Goal: Contribute content: Add original content to the website for others to see

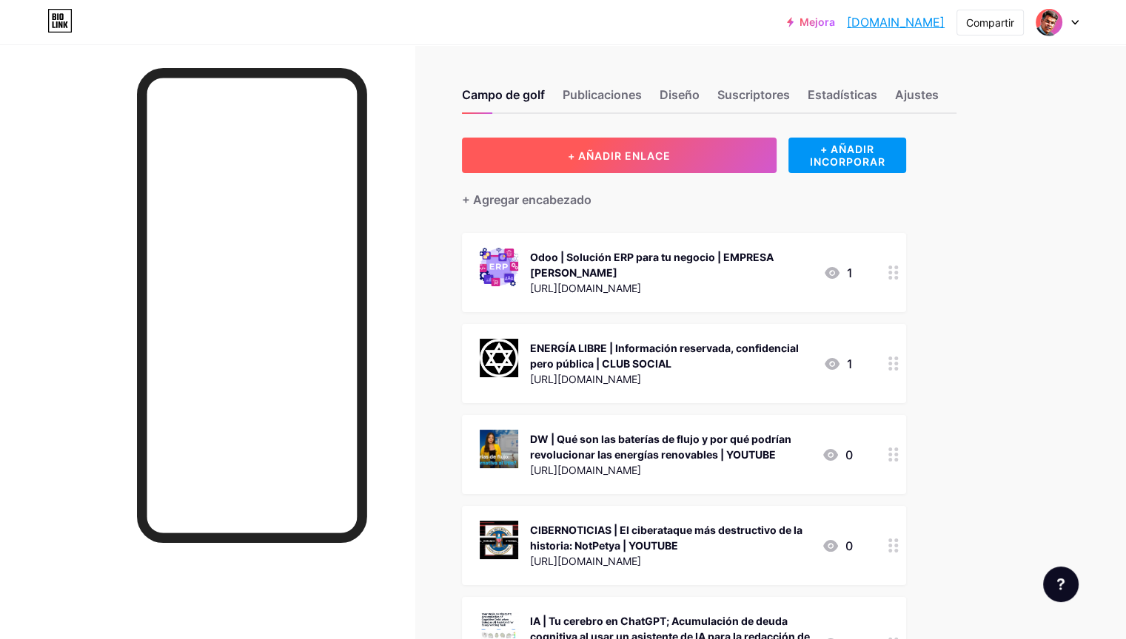
click at [671, 154] on font "+ AÑADIR ENLACE" at bounding box center [619, 156] width 103 height 13
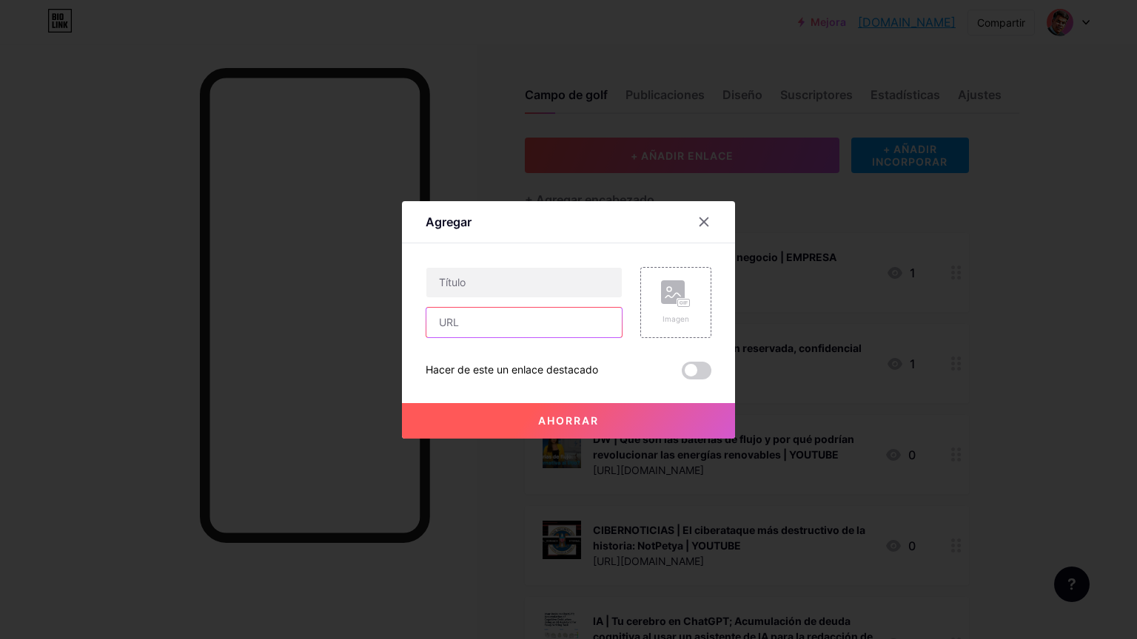
click at [515, 321] on input "text" at bounding box center [523, 323] width 195 height 30
paste input "[URL][DOMAIN_NAME]"
type input "[URL][DOMAIN_NAME]"
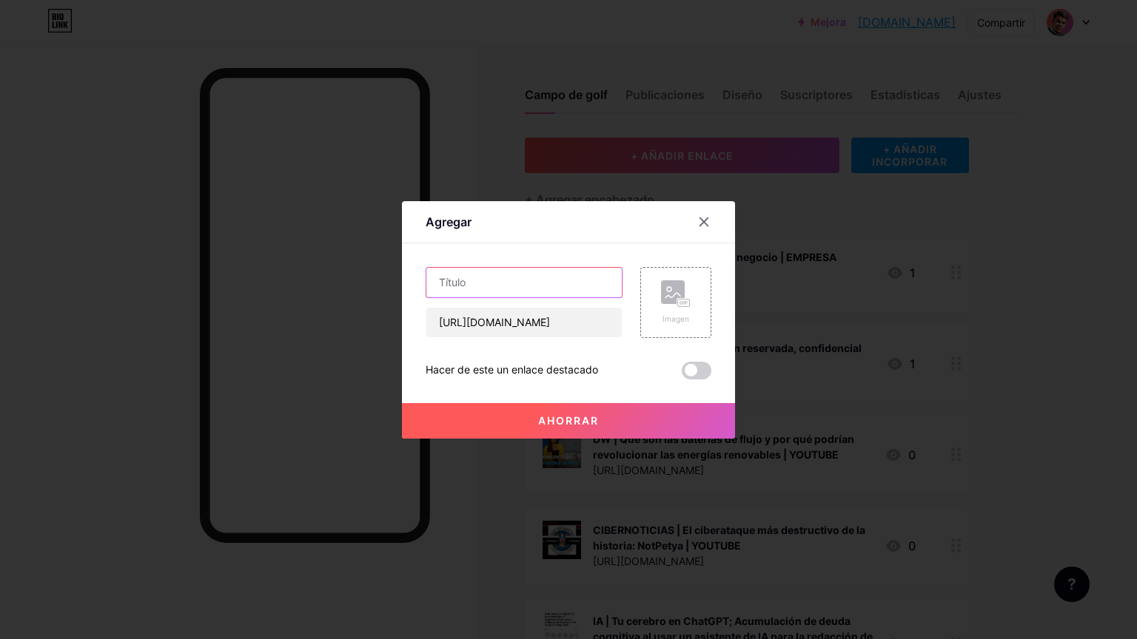
click at [585, 280] on input "text" at bounding box center [523, 283] width 195 height 30
click at [488, 284] on input "text" at bounding box center [523, 283] width 195 height 30
type input "[PERSON_NAME] | Colapso programado | YOUTUBE"
click at [688, 305] on rect at bounding box center [684, 302] width 12 height 7
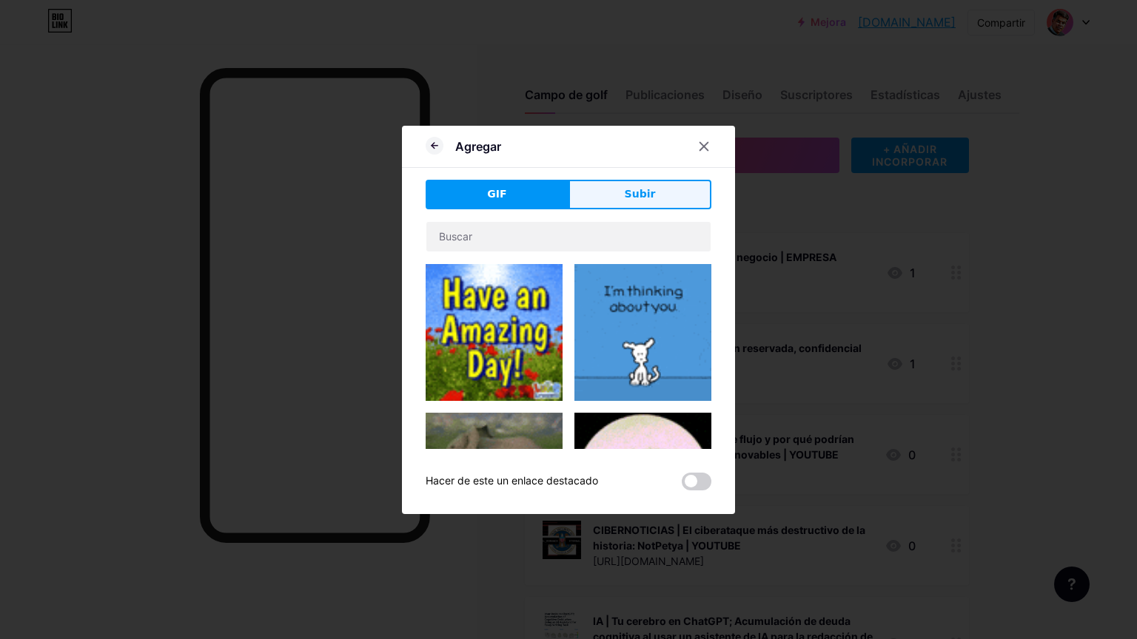
click at [653, 189] on button "Subir" at bounding box center [639, 195] width 143 height 30
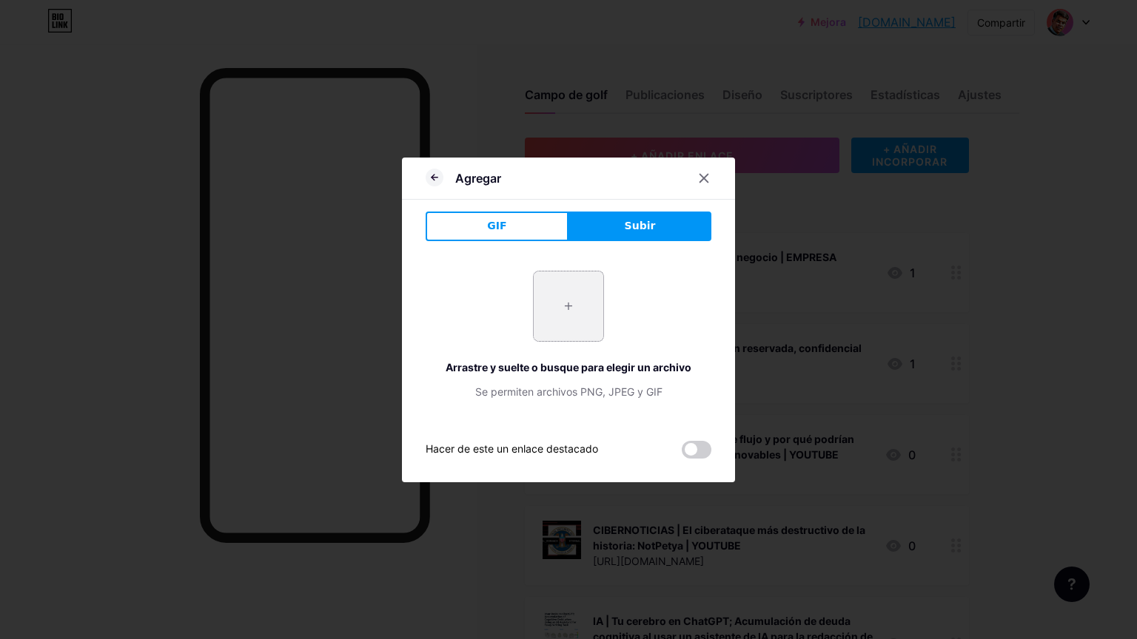
click at [568, 312] on input "file" at bounding box center [569, 307] width 70 height 70
type input "C:\fakepath\hq720.jpg"
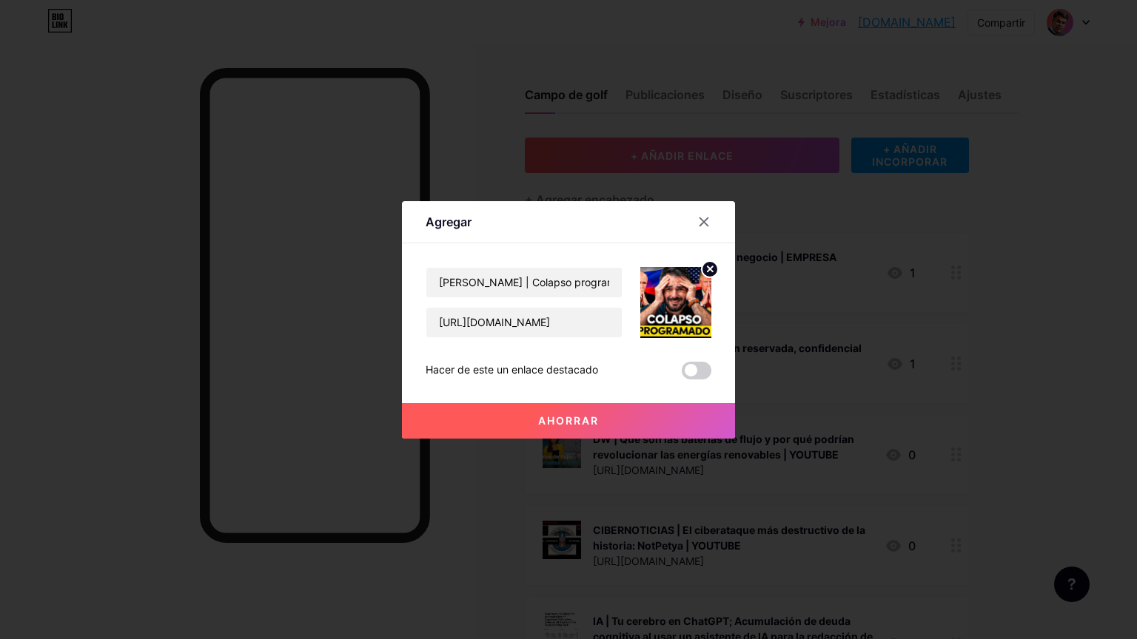
click at [592, 417] on font "Ahorrar" at bounding box center [568, 420] width 61 height 13
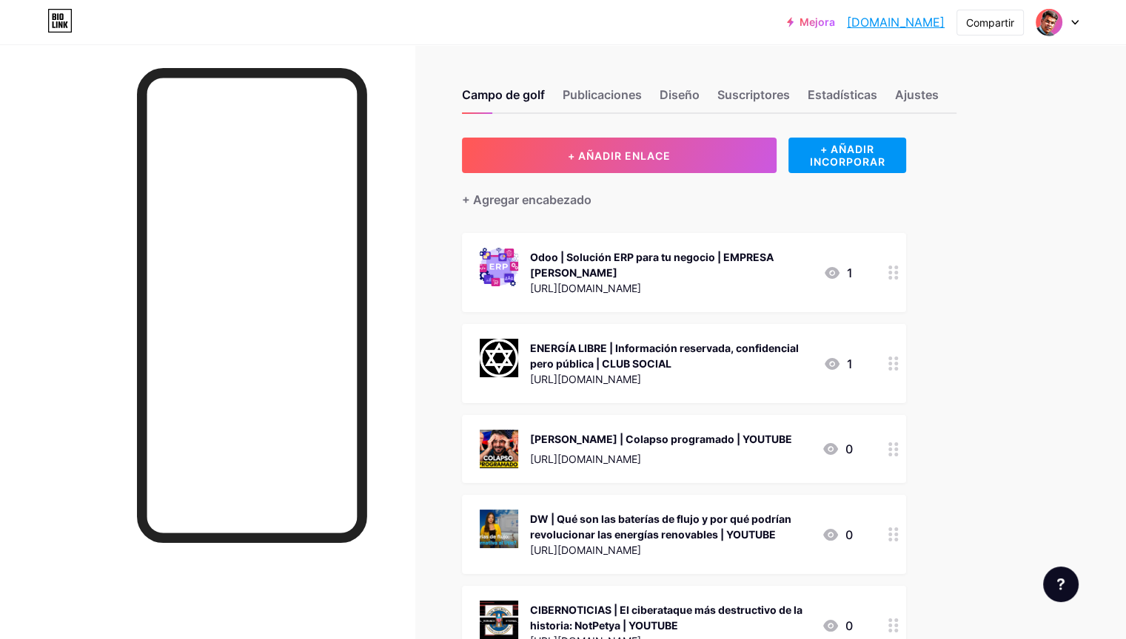
click at [906, 372] on div at bounding box center [893, 363] width 25 height 79
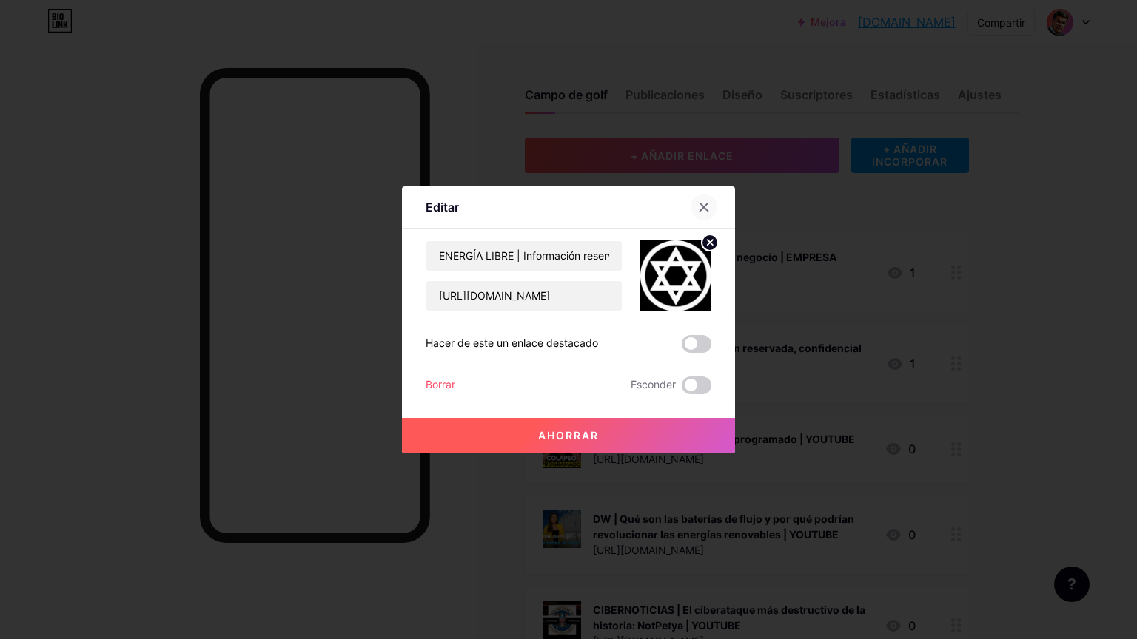
click at [708, 204] on icon at bounding box center [704, 207] width 12 height 12
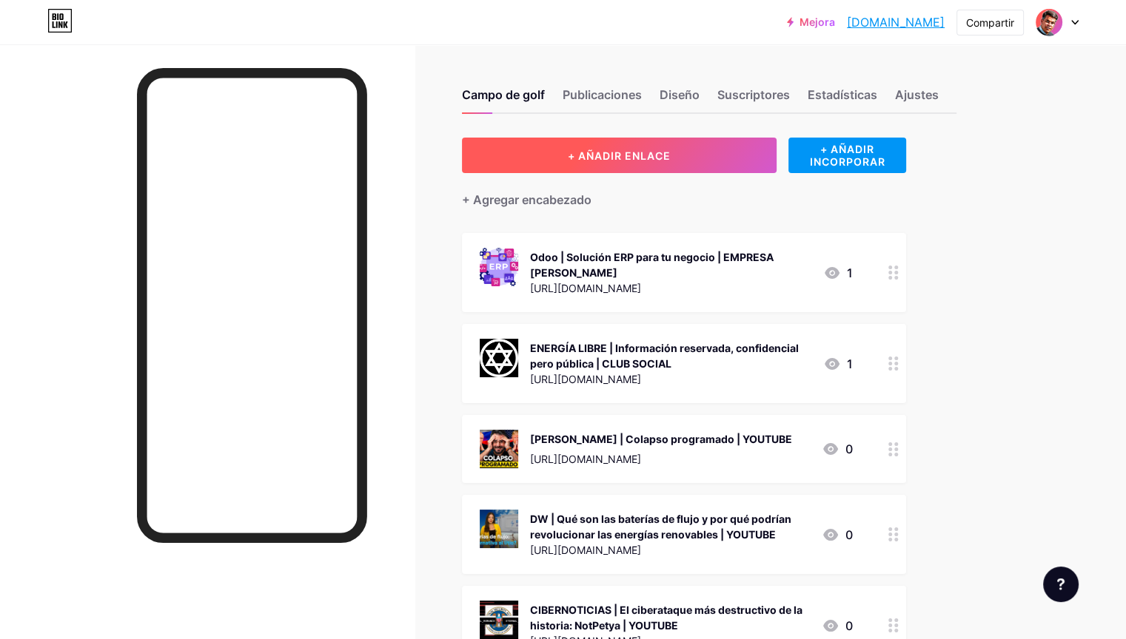
click at [671, 158] on font "+ AÑADIR ENLACE" at bounding box center [619, 156] width 103 height 13
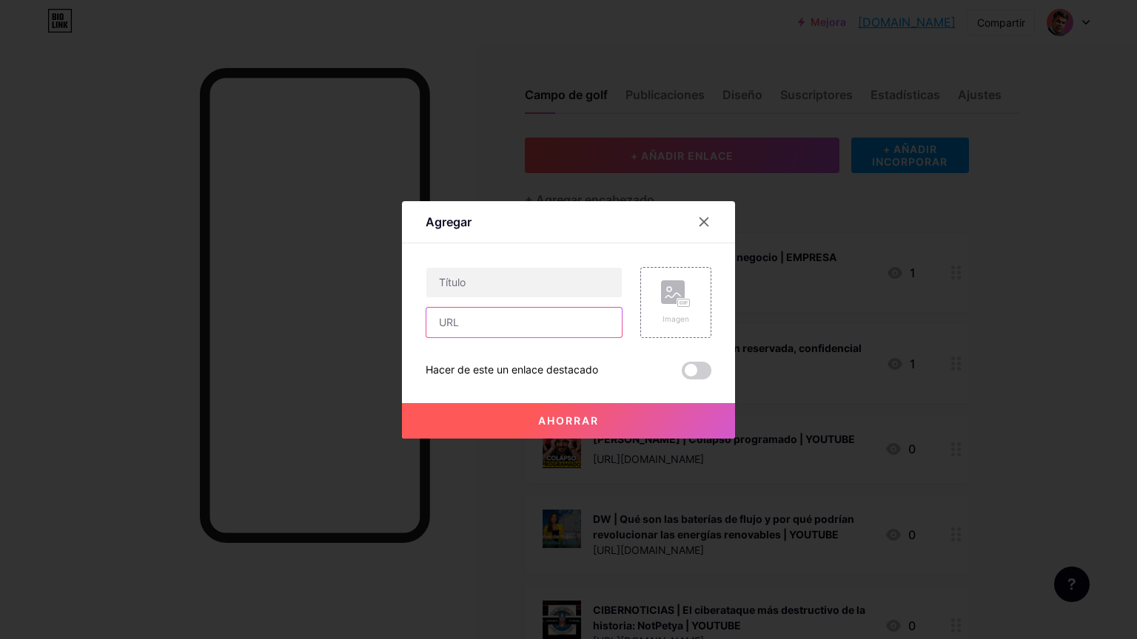
click at [563, 325] on input "text" at bounding box center [523, 323] width 195 height 30
paste input "[DOMAIN_NAME][URL]"
type input "[DOMAIN_NAME][URL]"
click at [678, 299] on rect at bounding box center [684, 302] width 12 height 7
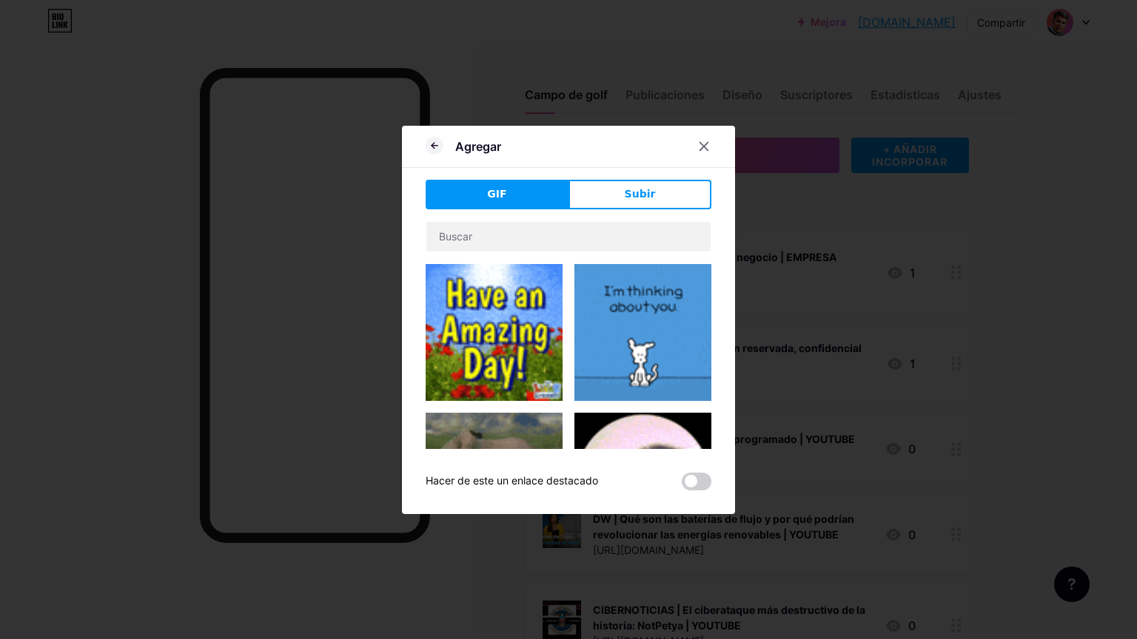
click at [648, 192] on font "Subir" at bounding box center [640, 194] width 31 height 12
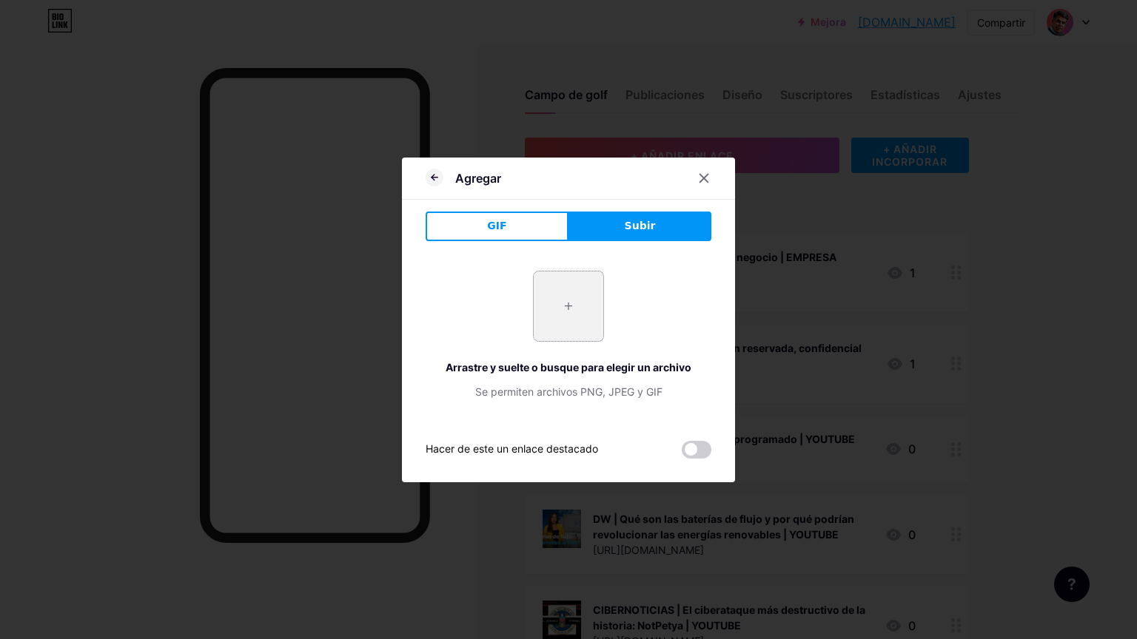
click at [570, 313] on input "file" at bounding box center [569, 307] width 70 height 70
type input "C:\fakepath\6922450.png"
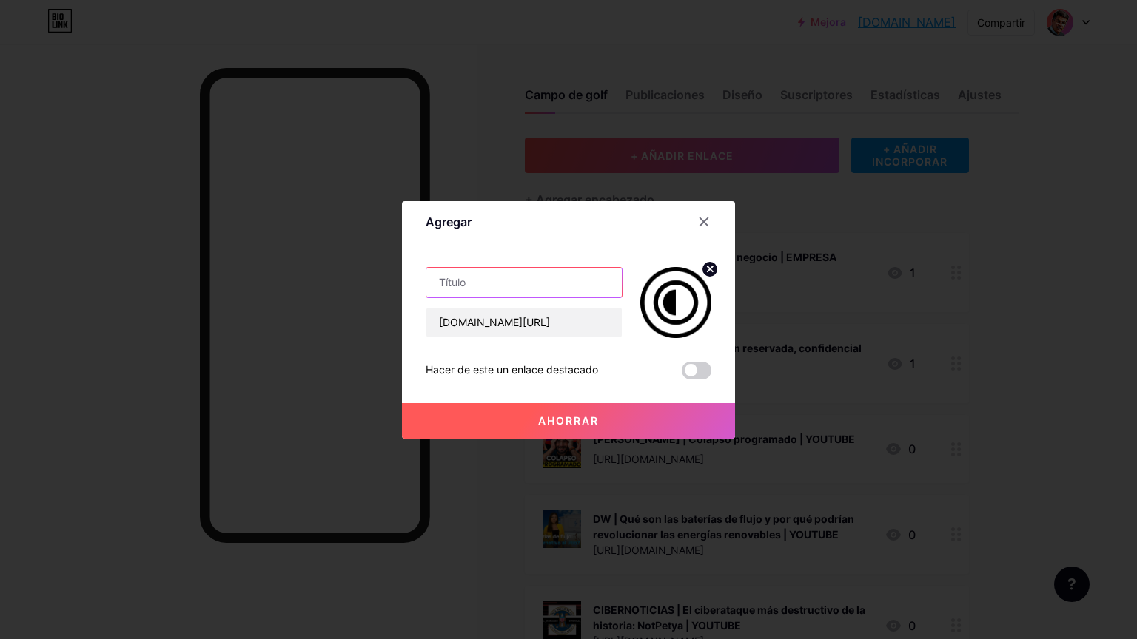
click at [528, 288] on input "text" at bounding box center [523, 283] width 195 height 30
paste input "Lightning Network,"
paste input "wallet of [PERSON_NAME] web"
type input "WALLET OF [PERSON_NAME] | Usando Lightning Network | [DOMAIN_NAME]"
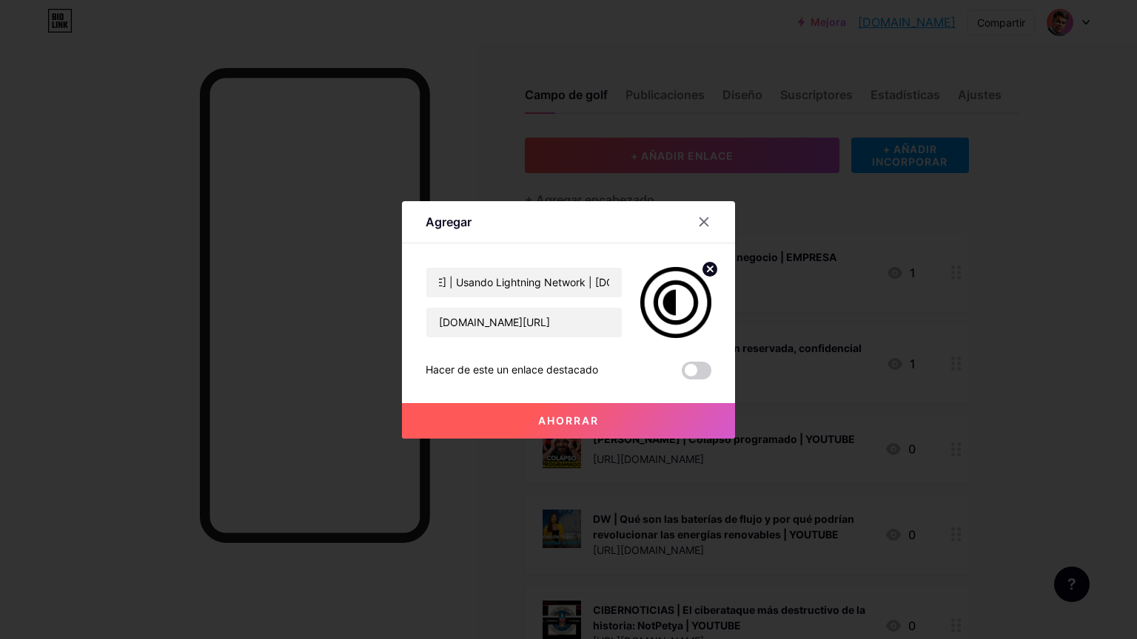
click at [585, 423] on font "Ahorrar" at bounding box center [568, 420] width 61 height 13
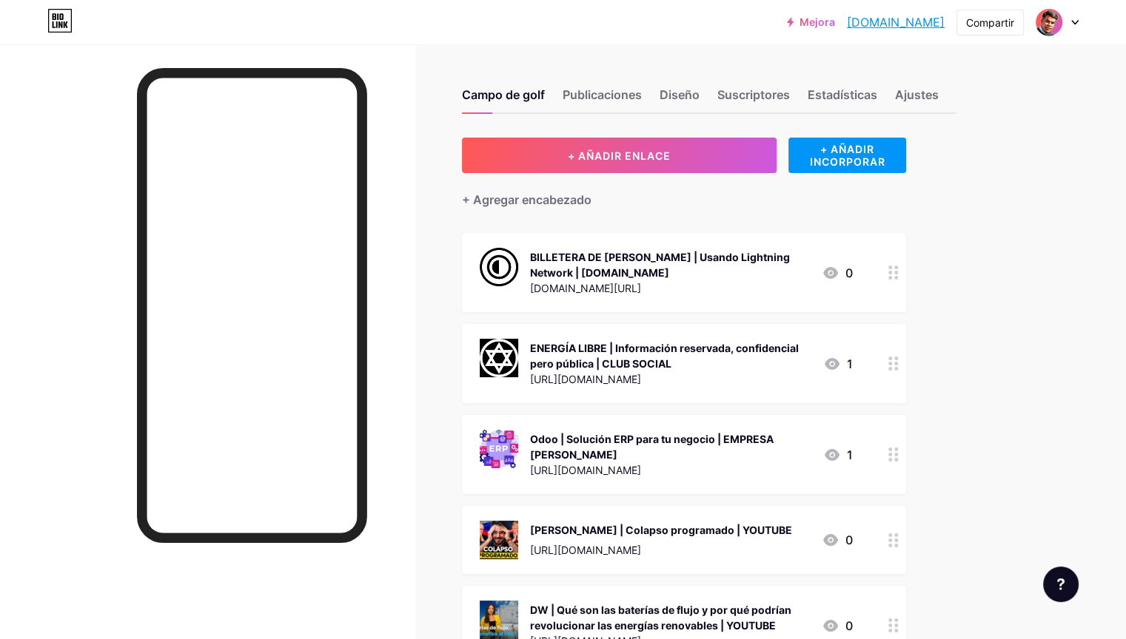
click at [762, 258] on font "BILLETERA DE [PERSON_NAME] | Usando Lightning Network | [DOMAIN_NAME]" at bounding box center [660, 265] width 260 height 28
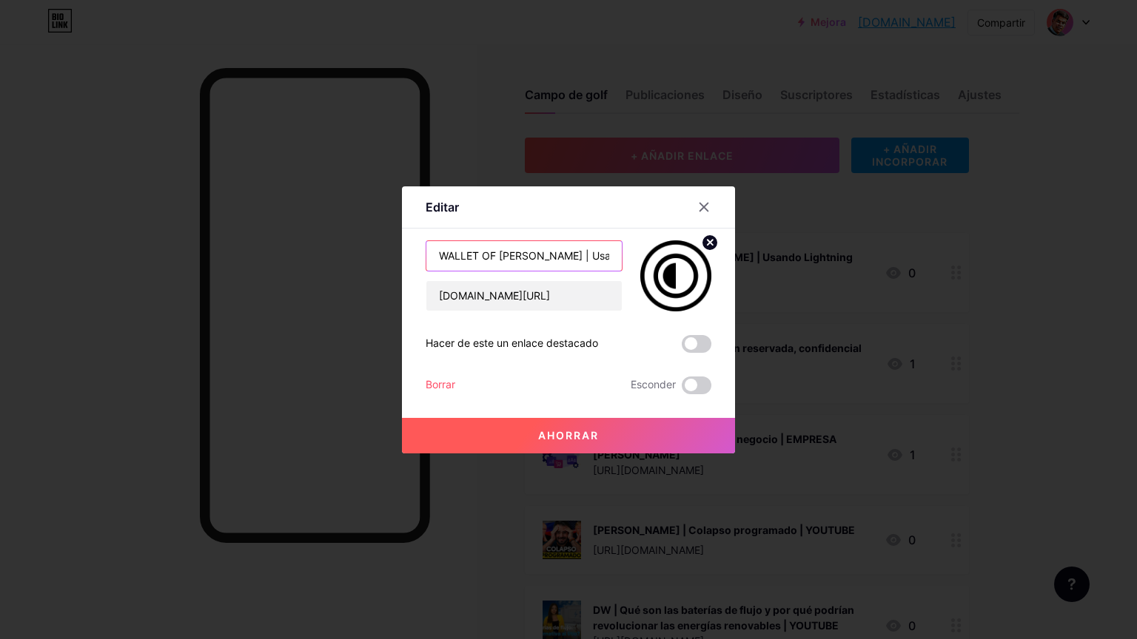
click at [565, 258] on input "WALLET OF [PERSON_NAME] | Usando Lightning Network | [DOMAIN_NAME]" at bounding box center [523, 256] width 195 height 30
paste input "Lightning Network"
type input "LIGHTNING NETWORK | Mi billetera de [PERSON_NAME] | [DOMAIN_NAME]"
click at [589, 429] on font "Ahorrar" at bounding box center [568, 435] width 61 height 13
